Goal: Transaction & Acquisition: Purchase product/service

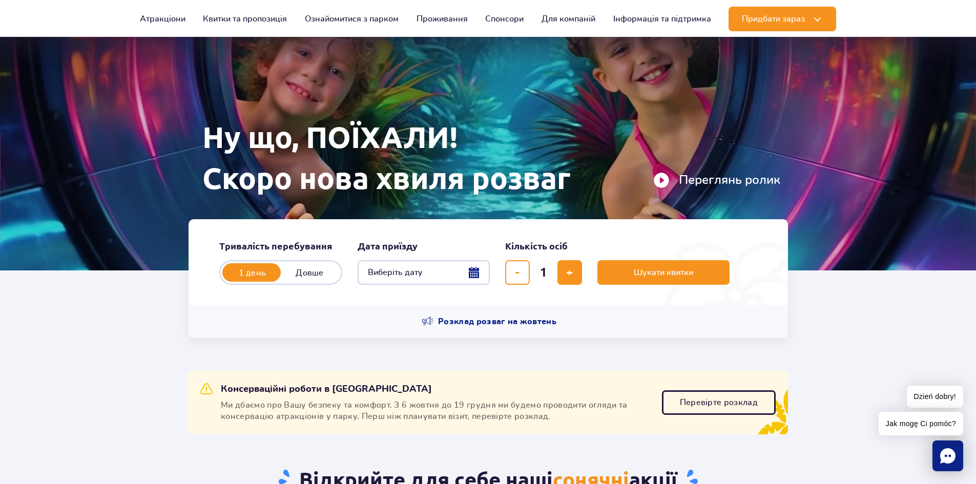
click at [474, 272] on button "Виберіть дату" at bounding box center [424, 272] width 132 height 25
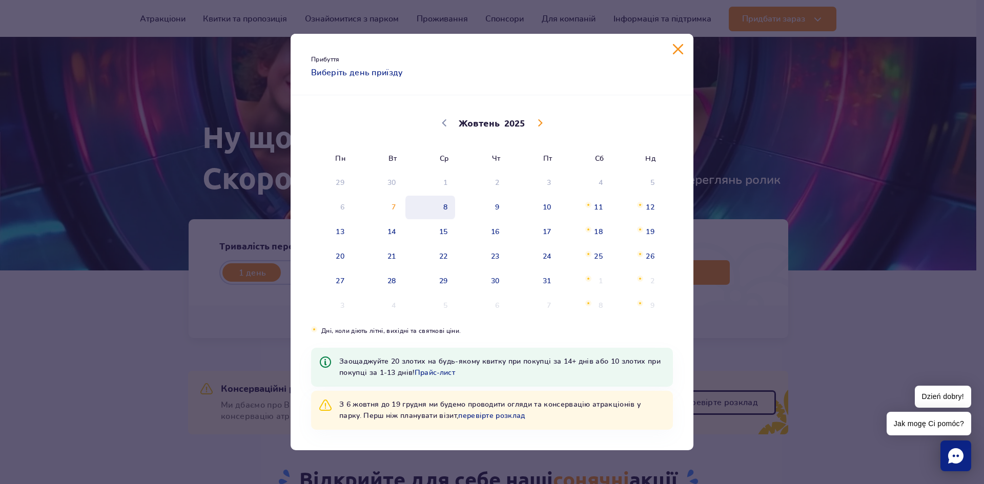
click at [450, 206] on span "8" at bounding box center [430, 208] width 52 height 24
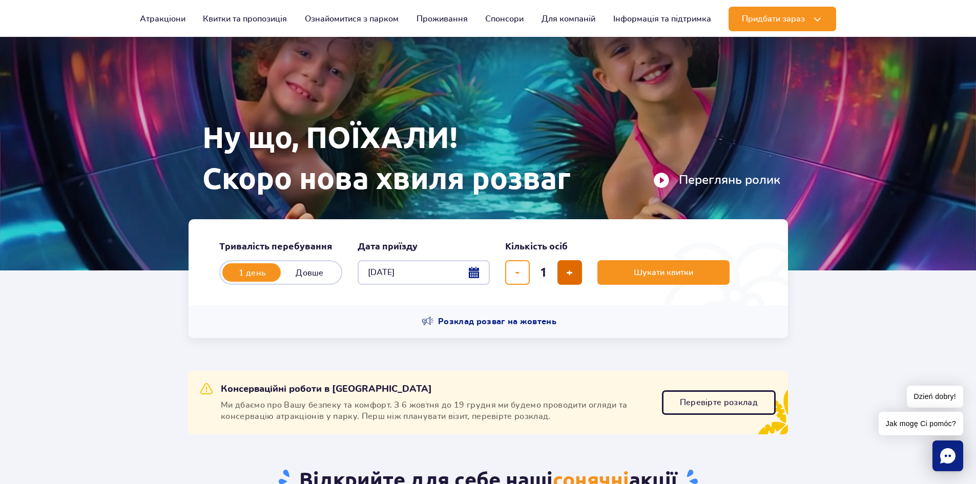
click at [566, 273] on span "додати квиток" at bounding box center [569, 273] width 7 height 0
type input "4"
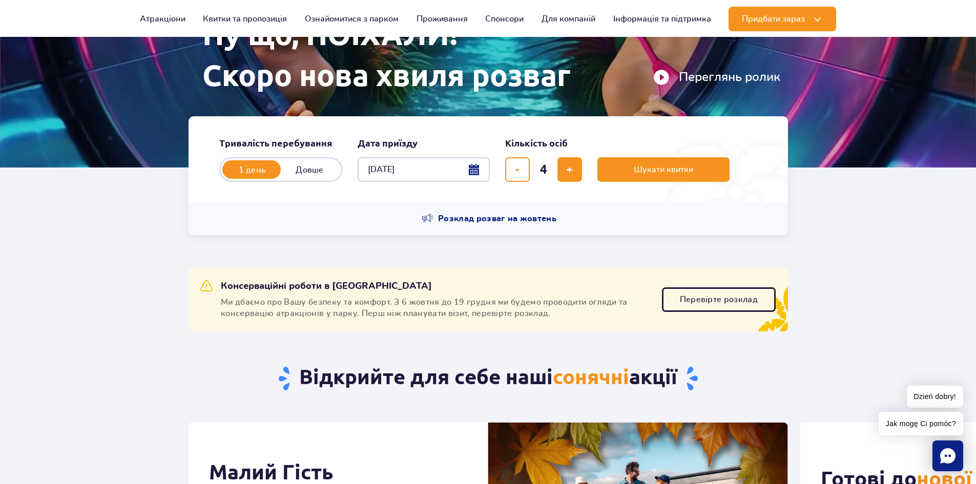
scroll to position [154, 0]
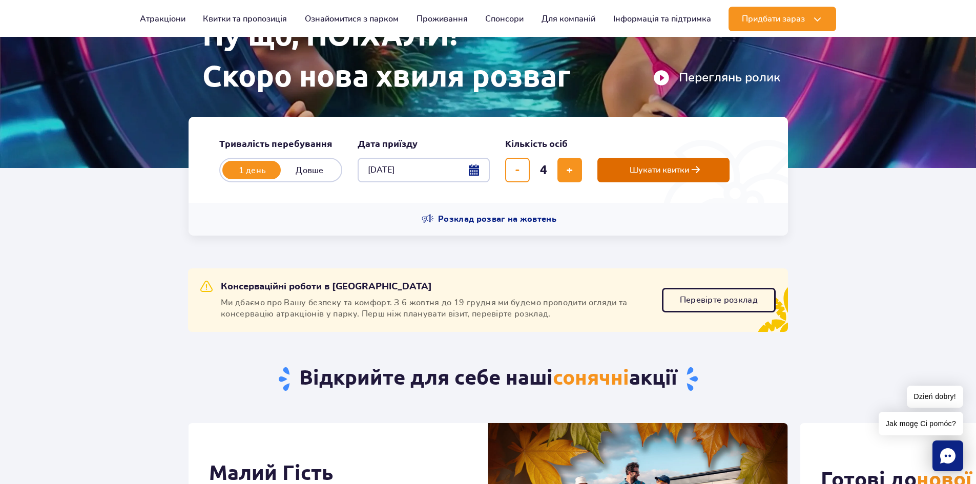
click at [630, 175] on span "Шукати квитки" at bounding box center [659, 170] width 59 height 9
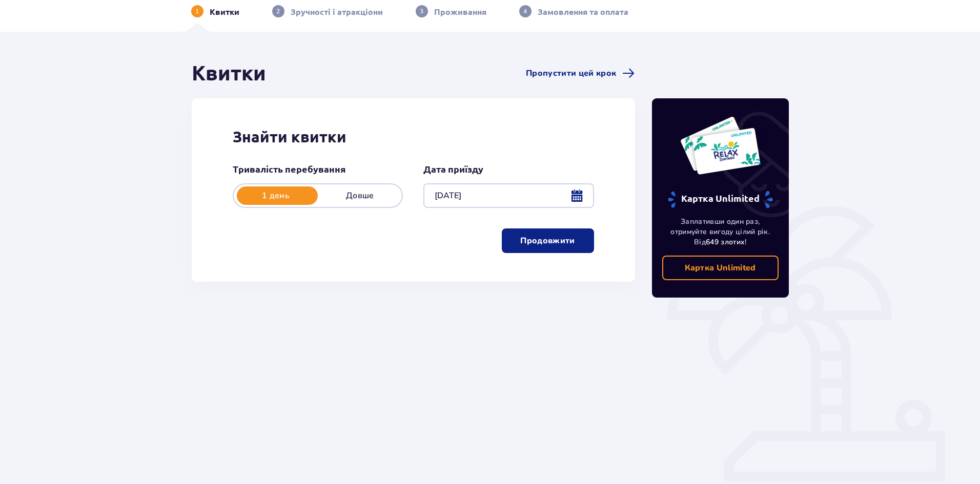
click at [566, 245] on p "Продовжити" at bounding box center [547, 240] width 54 height 11
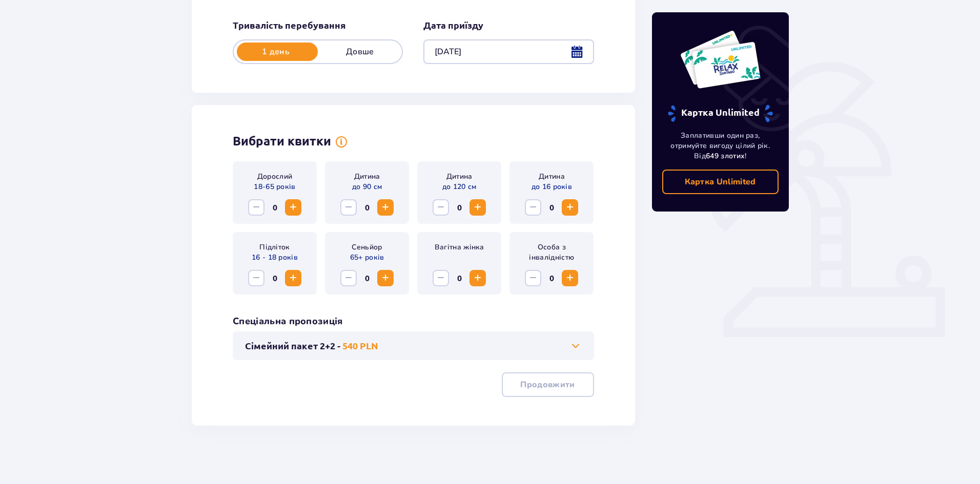
scroll to position [195, 0]
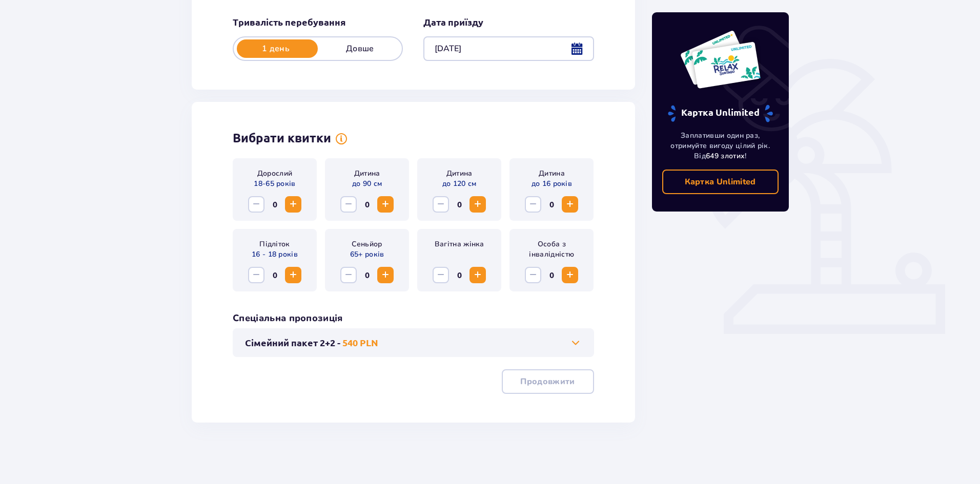
click at [295, 204] on span "Збільшити" at bounding box center [293, 204] width 12 height 12
click at [439, 342] on button "Сімейний пакет 2+2 - 540 PLN" at bounding box center [413, 343] width 337 height 12
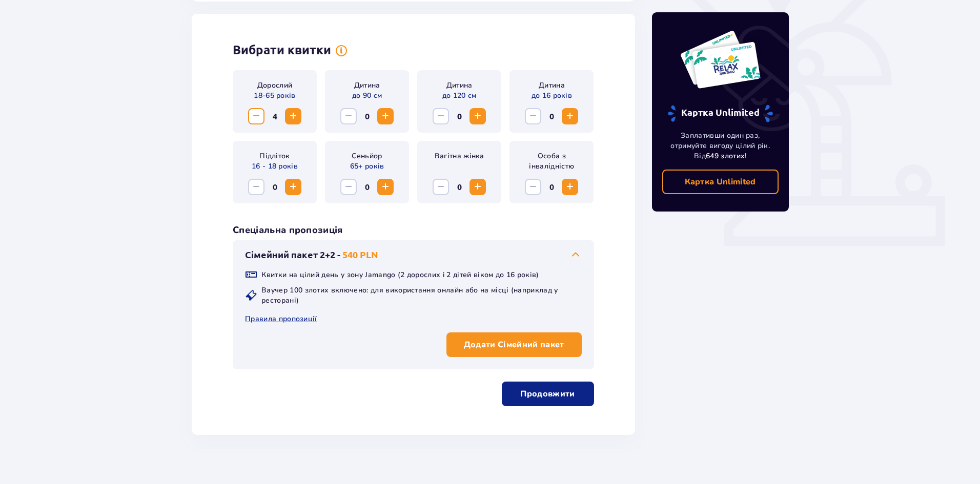
scroll to position [285, 0]
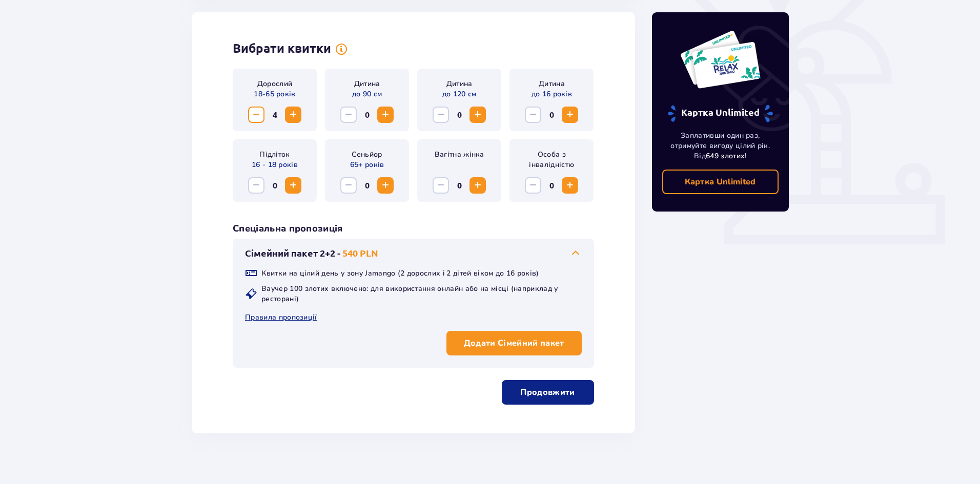
click at [440, 252] on button "Сімейний пакет 2+2 - 540 PLN" at bounding box center [413, 253] width 337 height 12
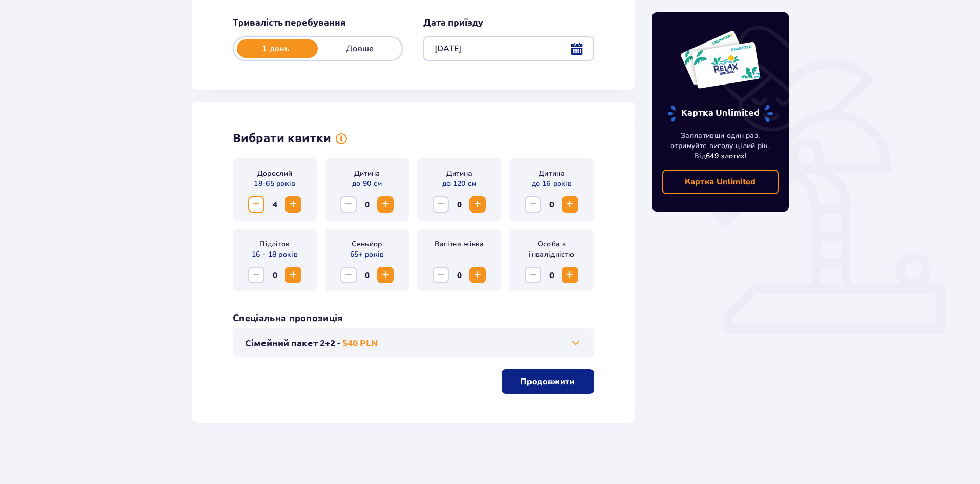
scroll to position [195, 0]
click at [549, 386] on p "Продовжити" at bounding box center [547, 381] width 54 height 11
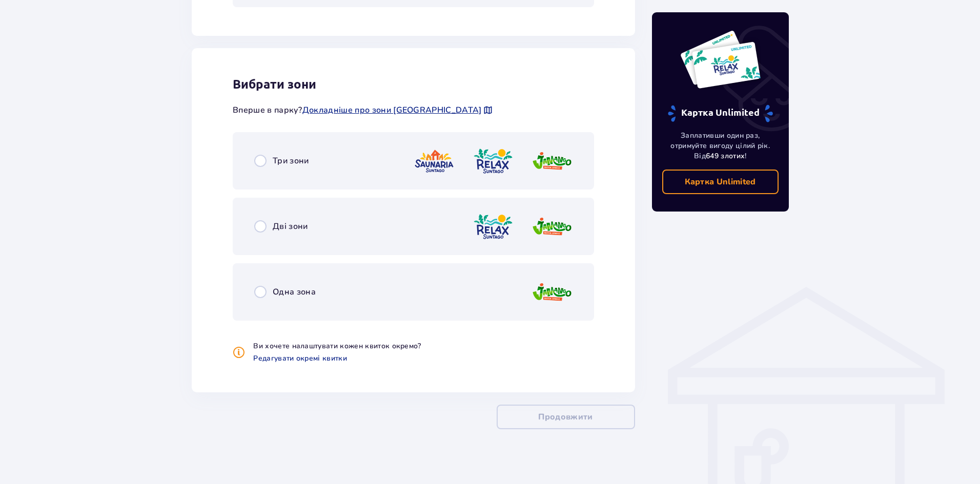
scroll to position [552, 0]
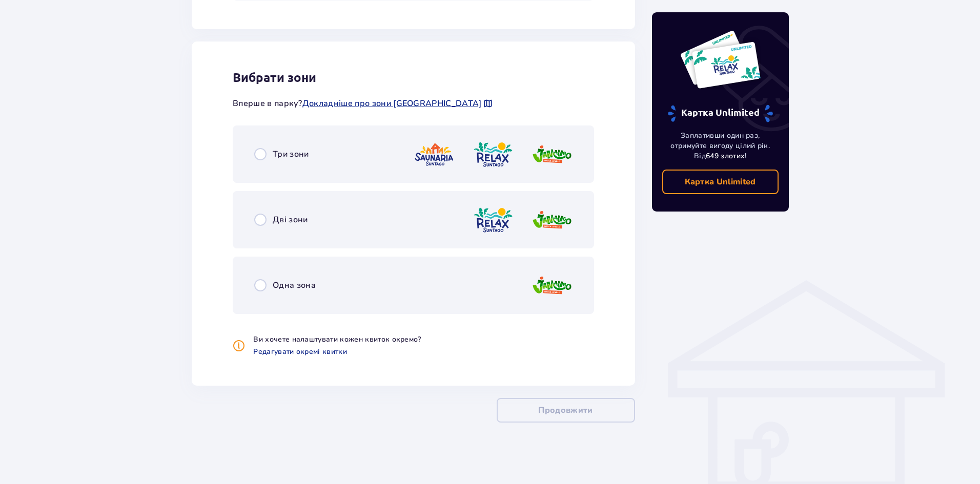
click at [255, 156] on input "radio" at bounding box center [260, 154] width 12 height 12
radio input "true"
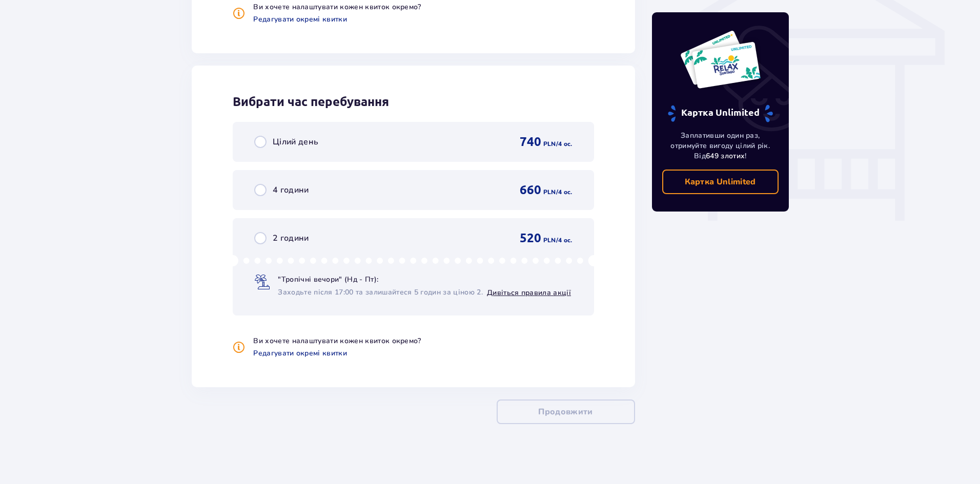
scroll to position [886, 0]
click at [326, 144] on div "Цілий день 740 PLN / 4 oc." at bounding box center [413, 140] width 318 height 15
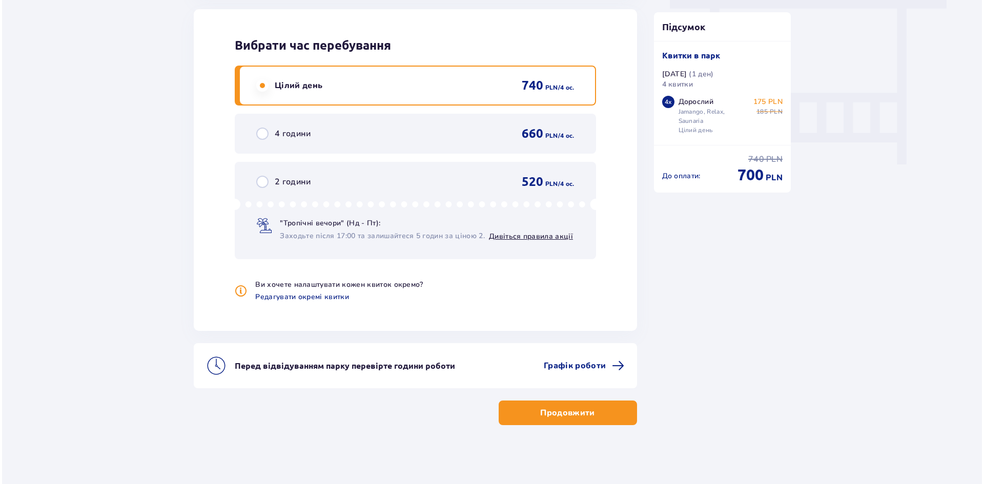
scroll to position [943, 0]
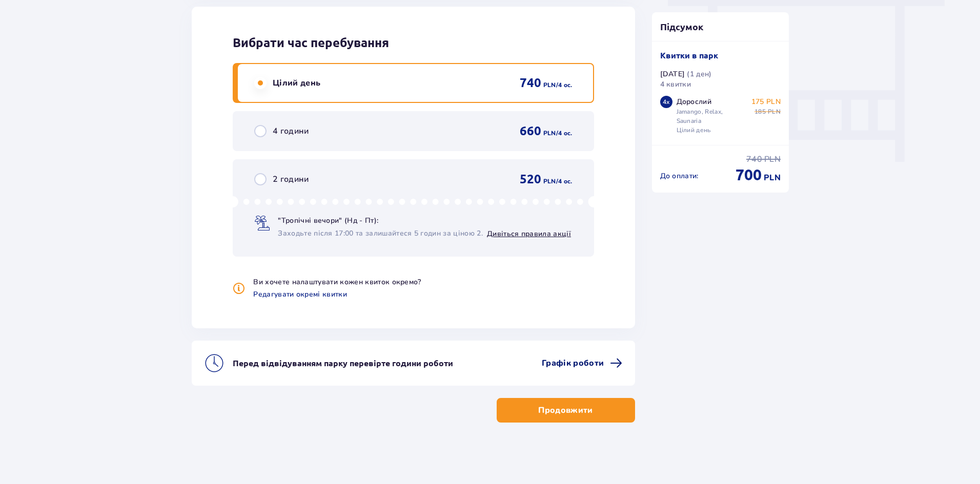
click at [611, 367] on span at bounding box center [616, 363] width 12 height 12
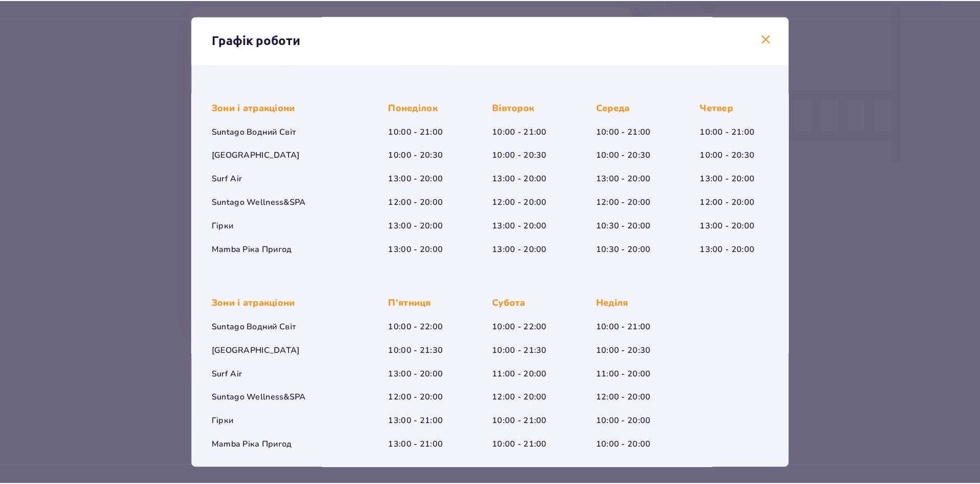
scroll to position [58, 0]
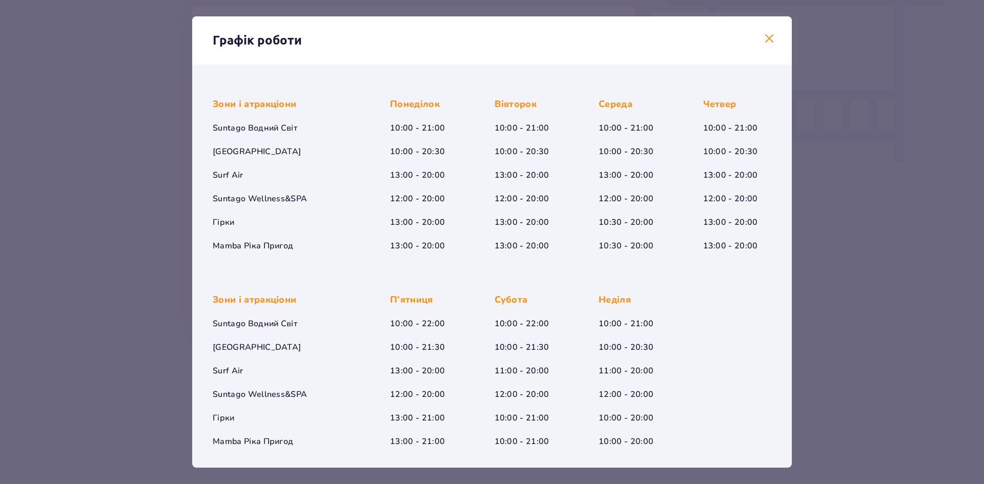
click at [765, 37] on span at bounding box center [769, 39] width 12 height 12
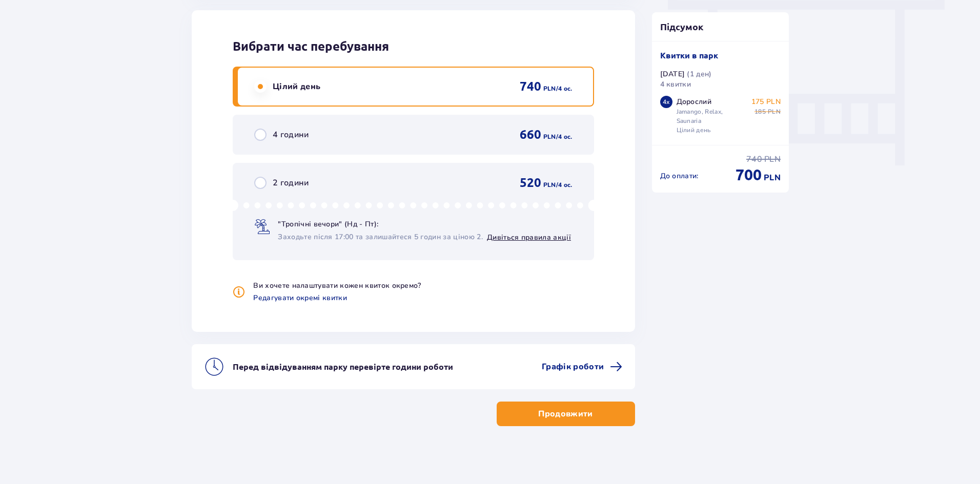
scroll to position [943, 0]
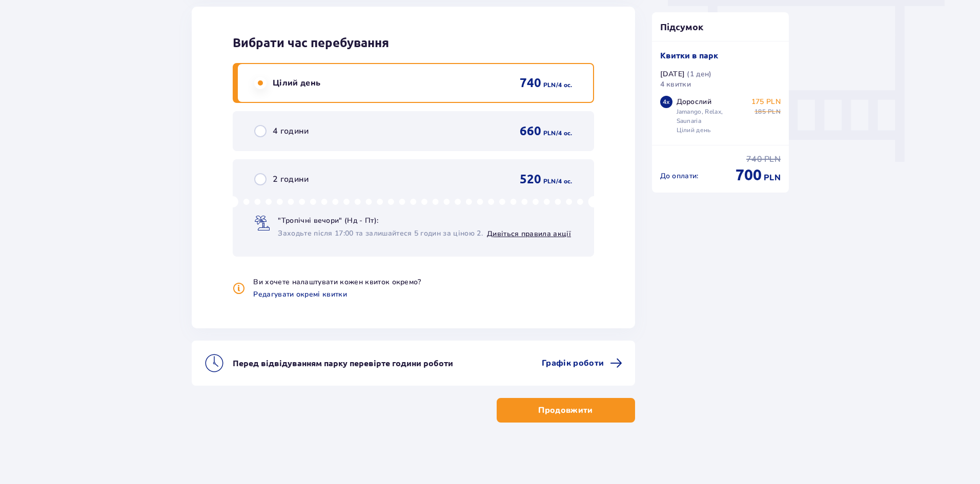
click at [570, 409] on p "Продовжити" at bounding box center [565, 410] width 54 height 11
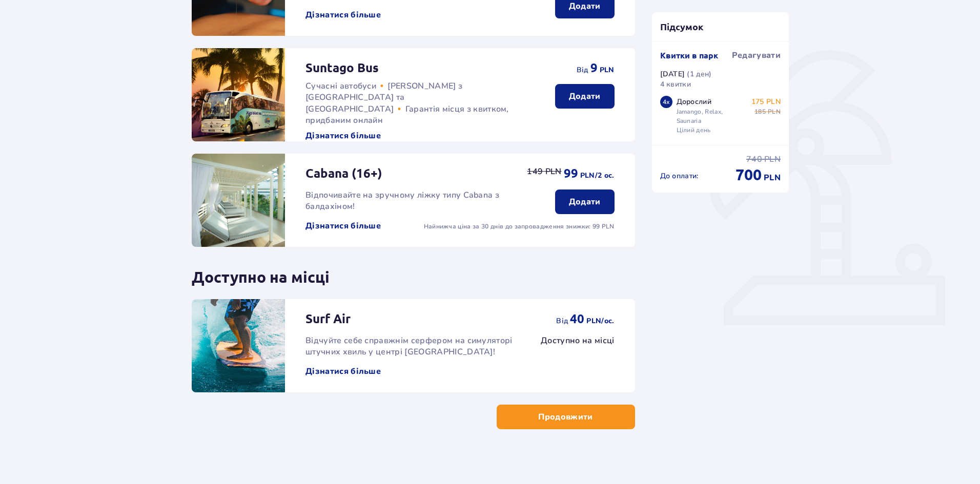
scroll to position [211, 0]
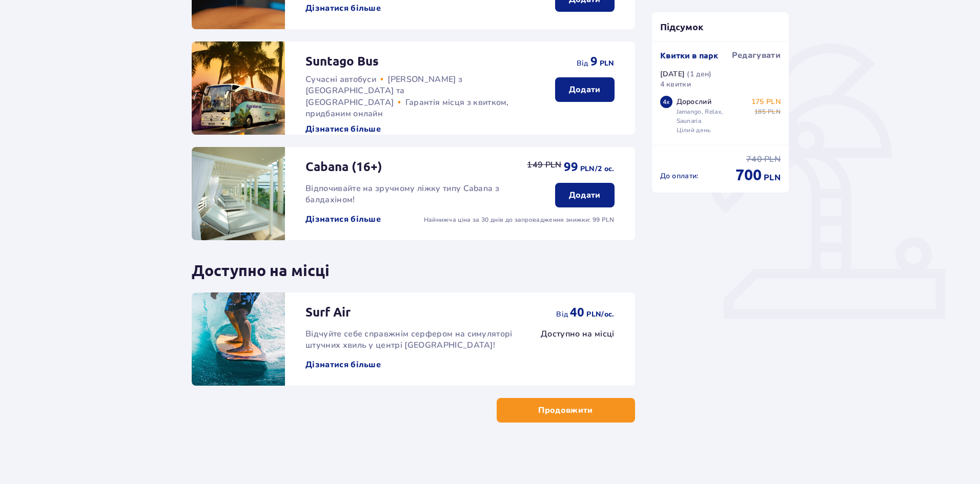
click at [591, 415] on span "button" at bounding box center [595, 410] width 12 height 12
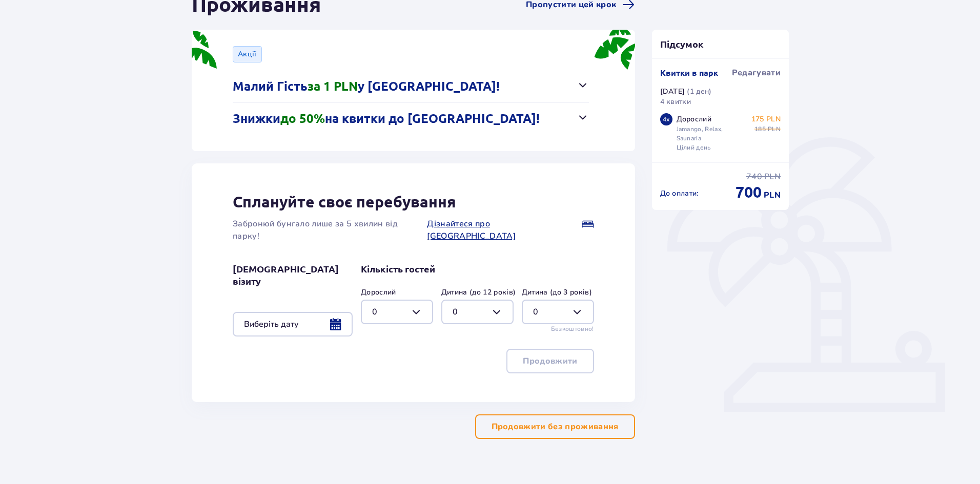
scroll to position [118, 0]
click at [554, 420] on p "Продовжити без проживання" at bounding box center [554, 425] width 127 height 11
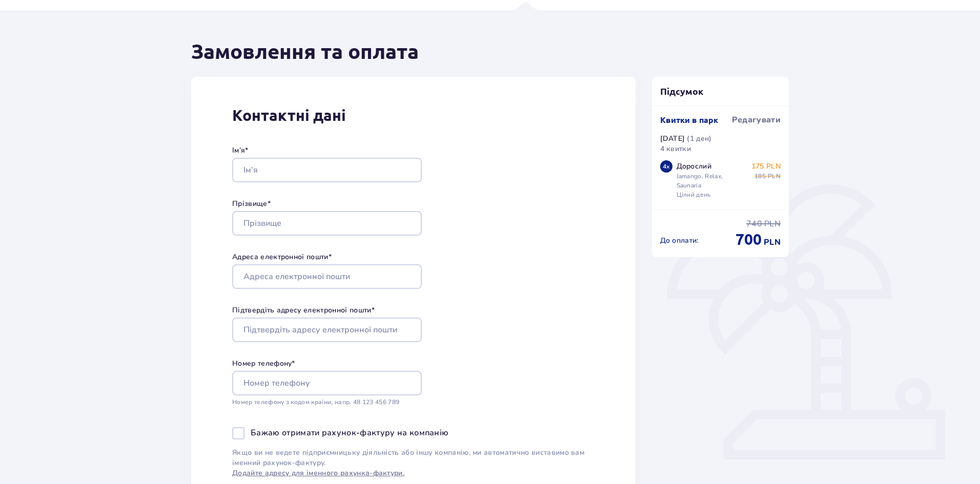
scroll to position [102, 0]
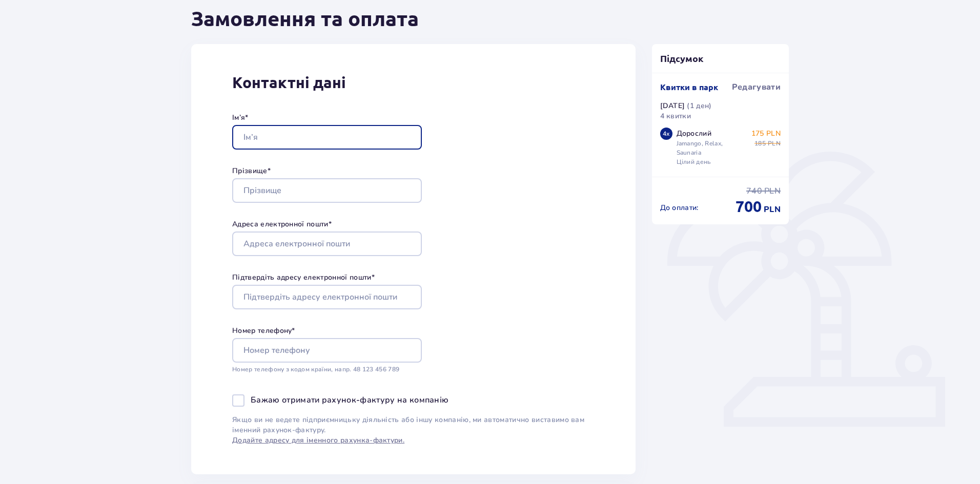
click at [346, 139] on input "Ім’я *" at bounding box center [327, 137] width 190 height 25
type input "Andrii"
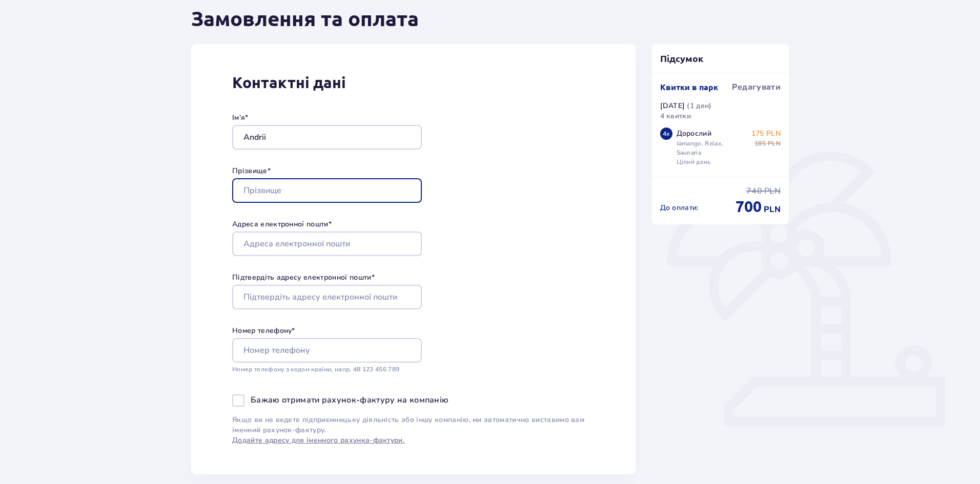
type input "Nechyporuck"
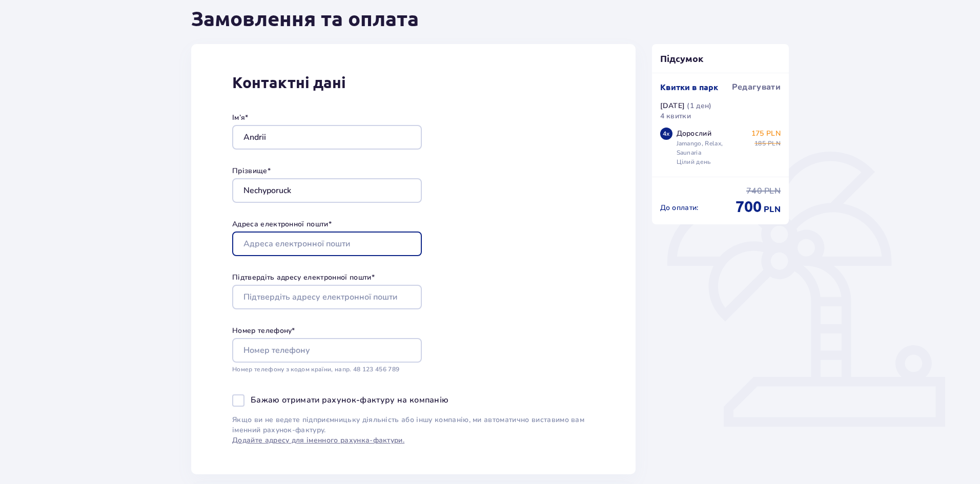
type input "[EMAIL_ADDRESS][DOMAIN_NAME]"
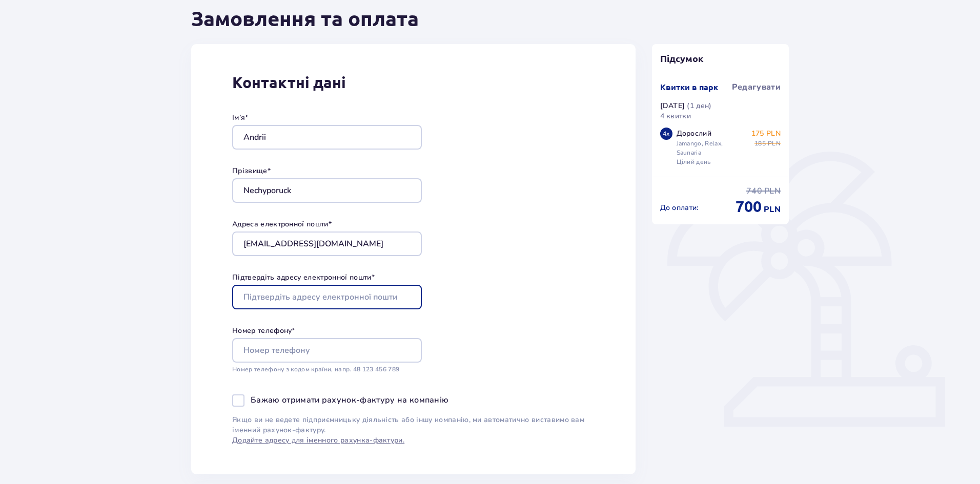
type input "[EMAIL_ADDRESS][DOMAIN_NAME]"
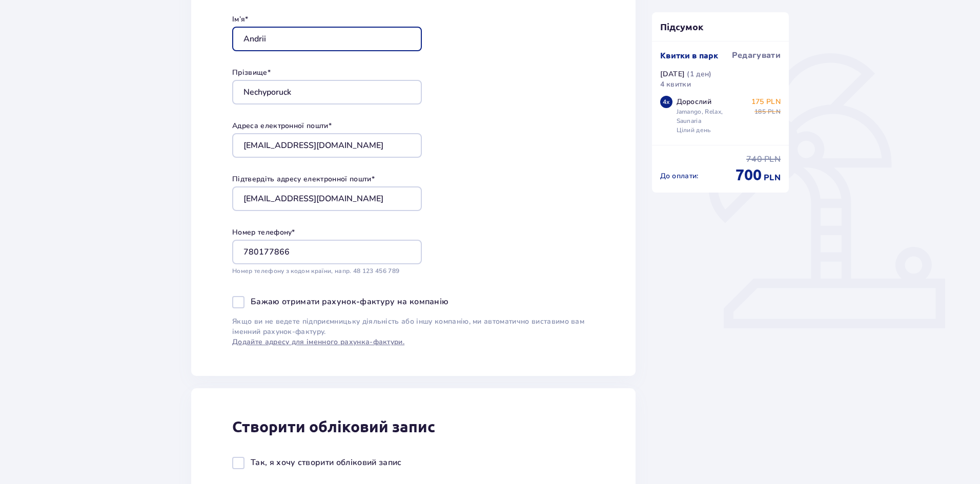
scroll to position [205, 0]
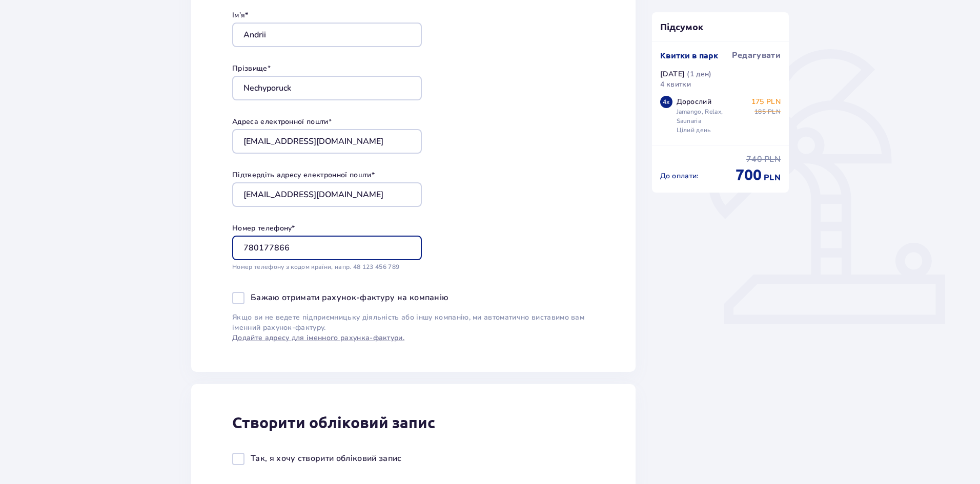
click at [244, 248] on input "780177866" at bounding box center [327, 248] width 190 height 25
type input "48780177866"
click at [494, 243] on div "Контактні дані Ім’я * Andrii Прізвище * Nechyporuck Адреса електронної пошти * …" at bounding box center [413, 157] width 444 height 430
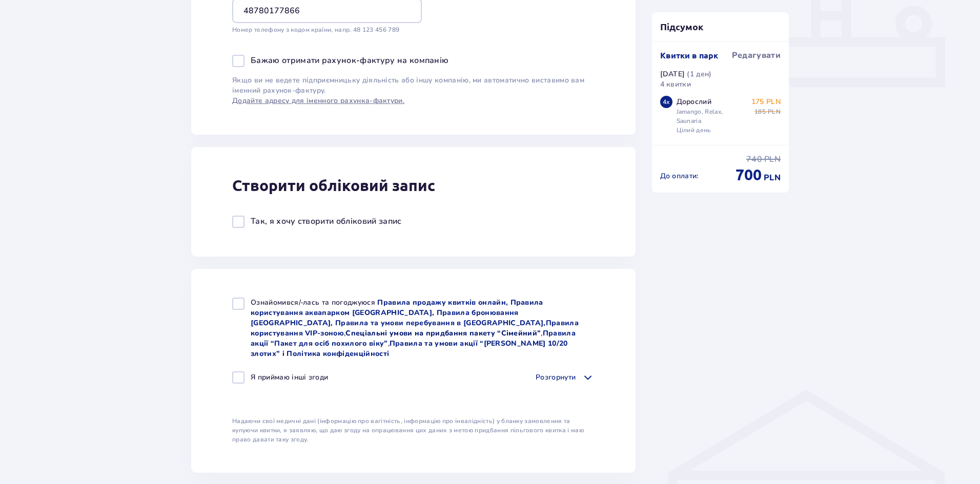
scroll to position [461, 0]
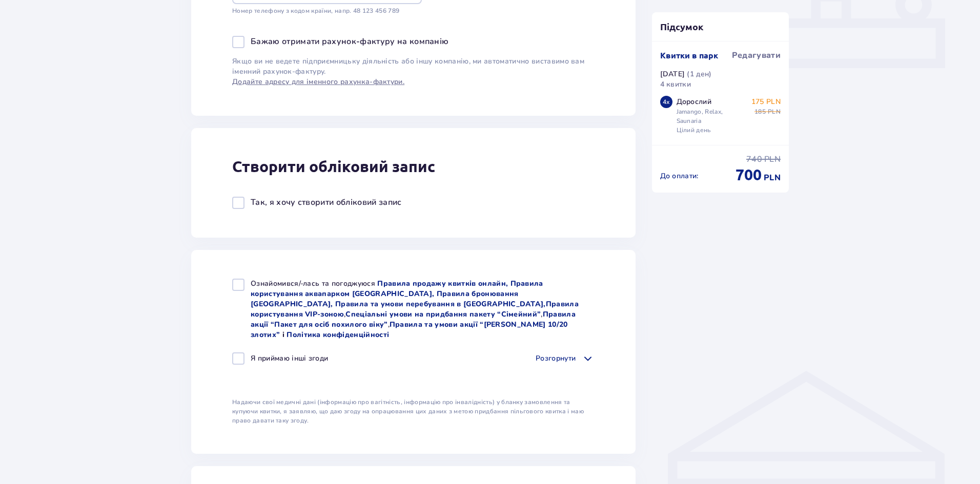
click at [235, 283] on div at bounding box center [238, 285] width 12 height 12
checkbox input "true"
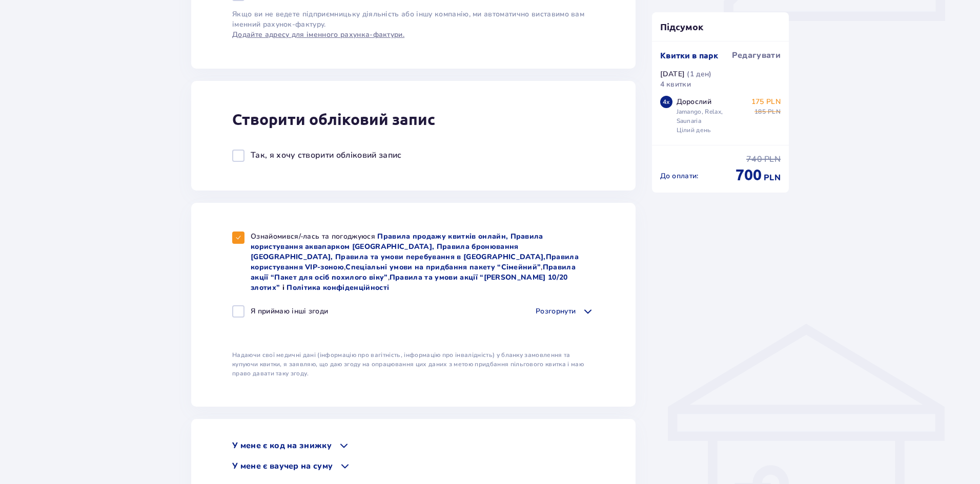
scroll to position [512, 0]
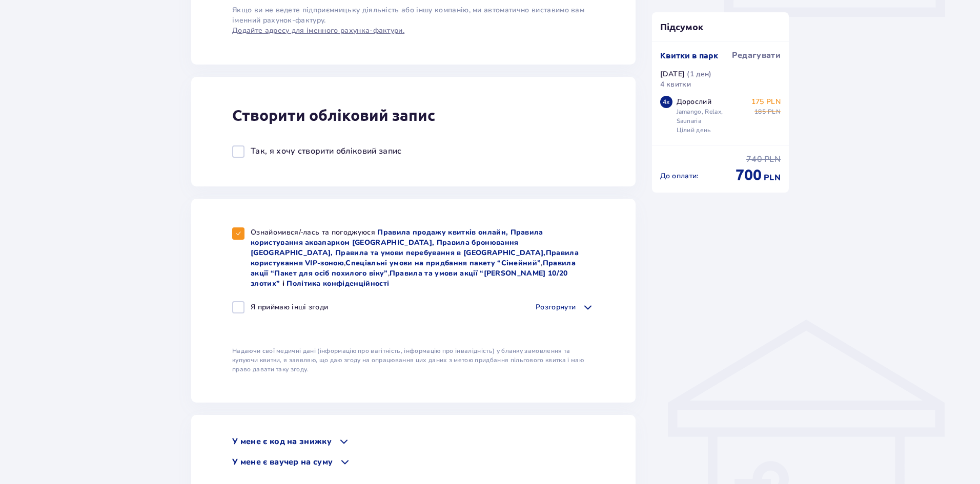
click at [286, 302] on p "Я приймаю інші згоди" at bounding box center [289, 307] width 77 height 10
checkbox input "true"
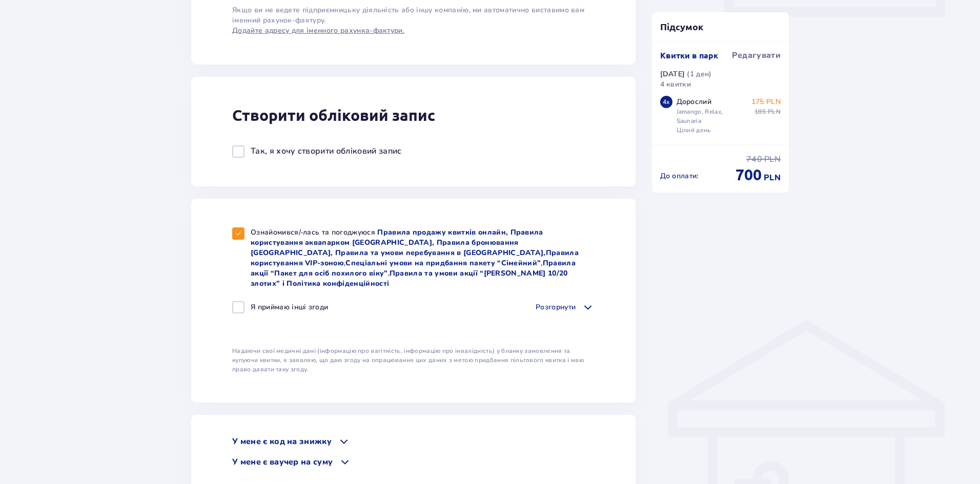
checkbox input "true"
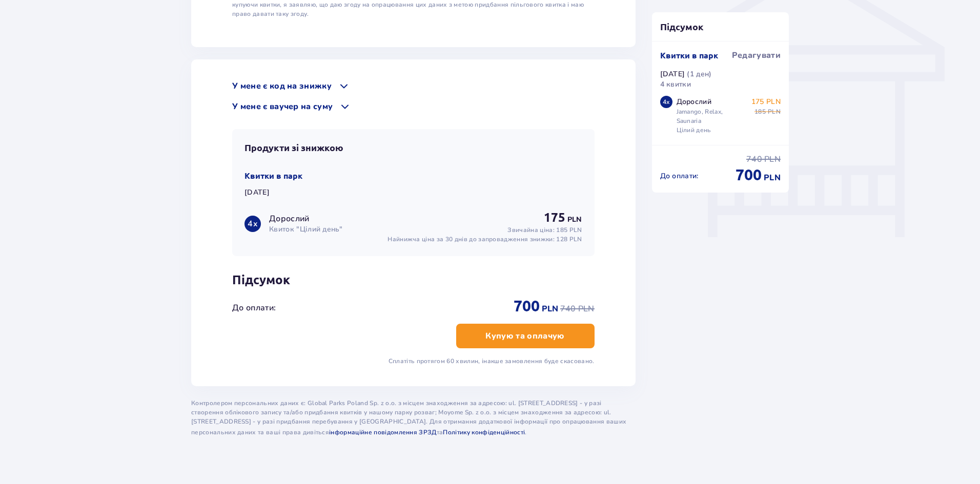
scroll to position [873, 0]
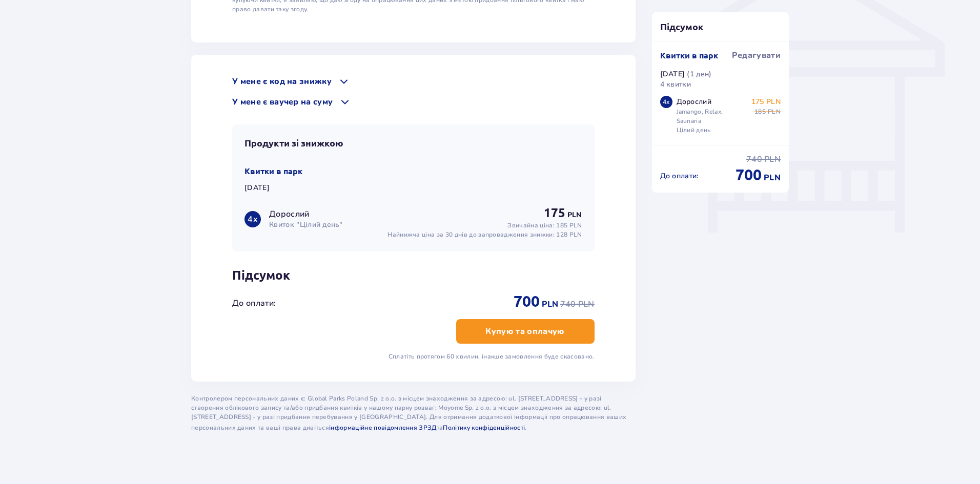
click at [521, 326] on p "Купую та оплачую" at bounding box center [524, 331] width 79 height 11
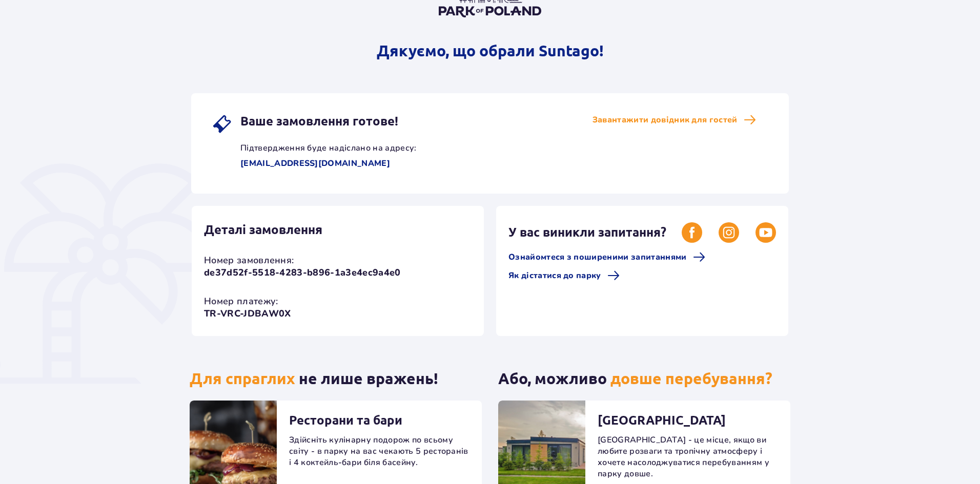
scroll to position [88, 0]
